Goal: Task Accomplishment & Management: Manage account settings

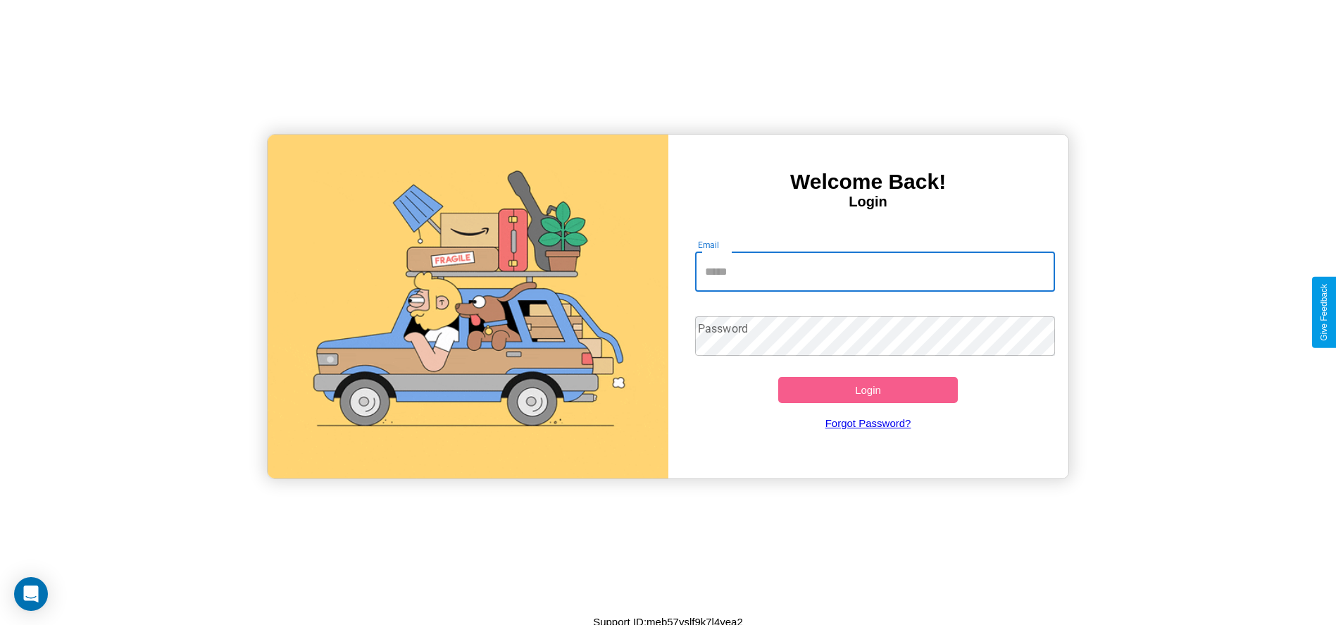
click at [875, 271] on input "Email" at bounding box center [875, 271] width 360 height 39
type input "**********"
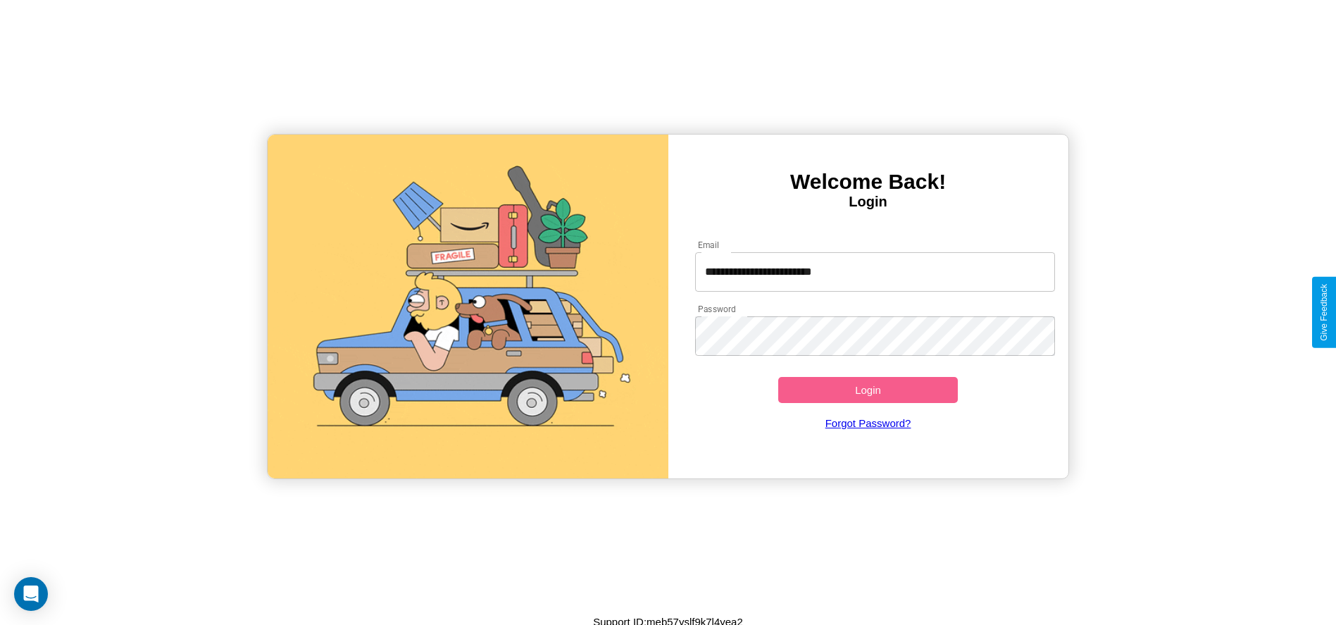
click at [868, 390] on button "Login" at bounding box center [868, 390] width 180 height 26
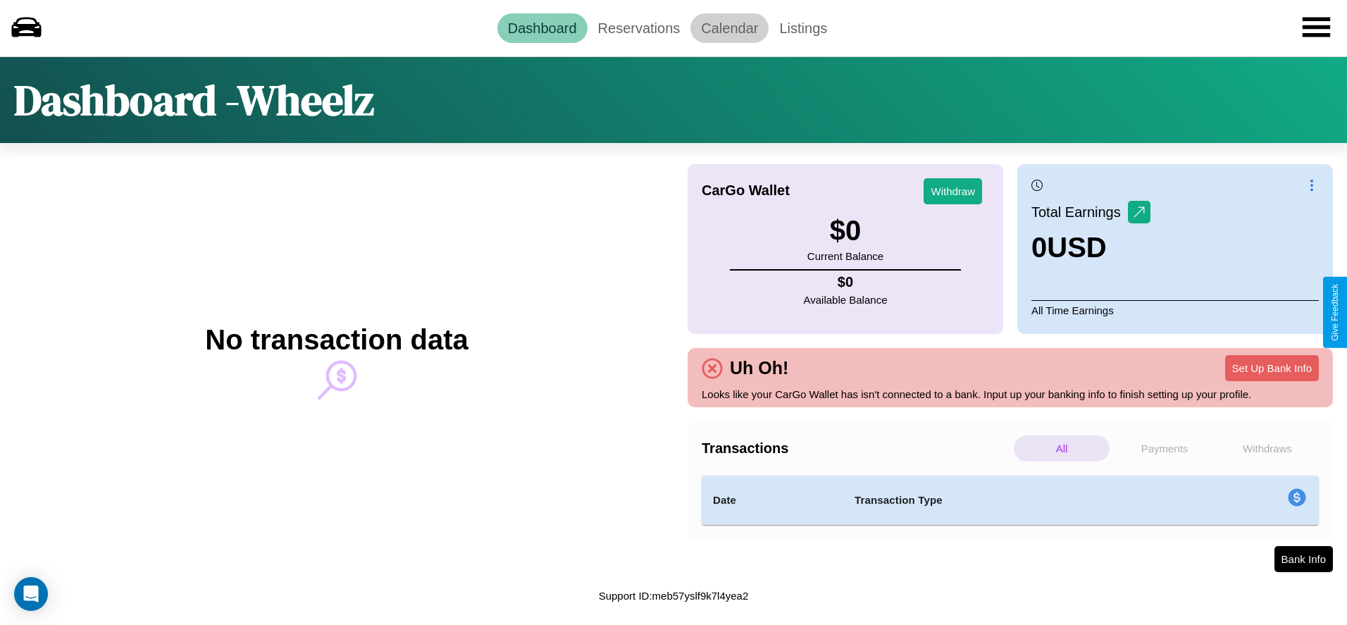
click at [729, 27] on link "Calendar" at bounding box center [729, 28] width 78 height 30
